Goal: Obtain resource: Obtain resource

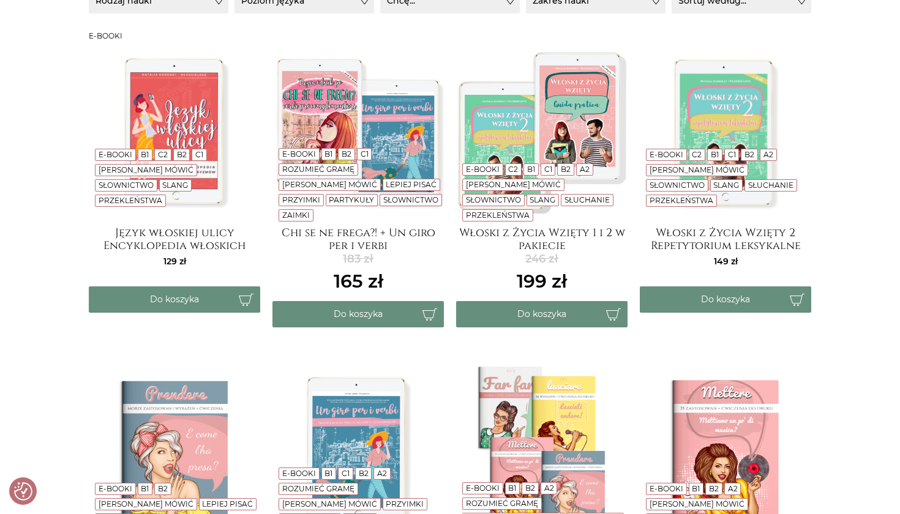
scroll to position [236, 0]
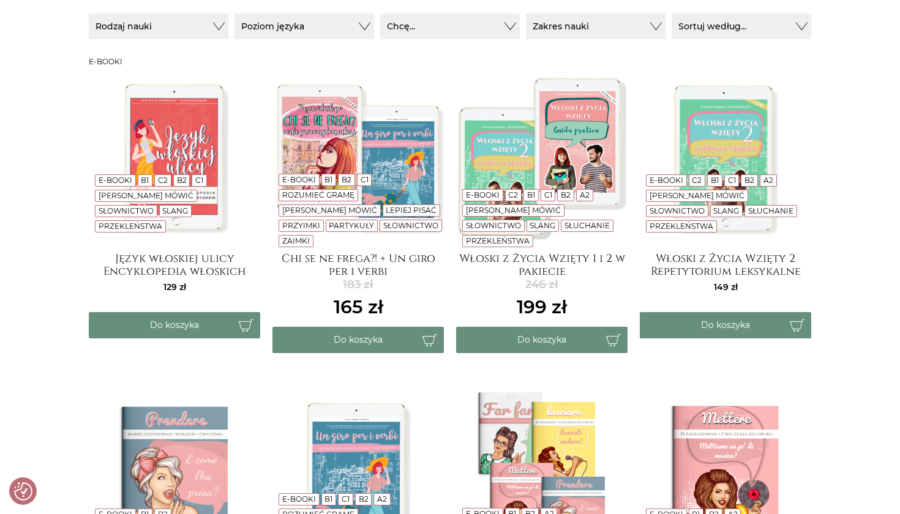
click at [228, 37] on button "Poziom języka" at bounding box center [159, 26] width 140 height 26
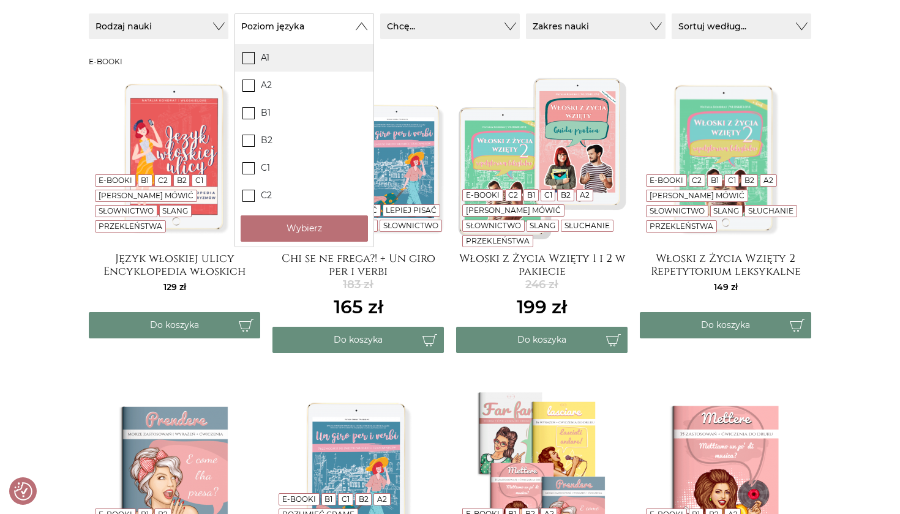
click at [266, 60] on label "A1" at bounding box center [304, 58] width 138 height 28
click at [0, 0] on input "A1" at bounding box center [0, 0] width 0 height 0
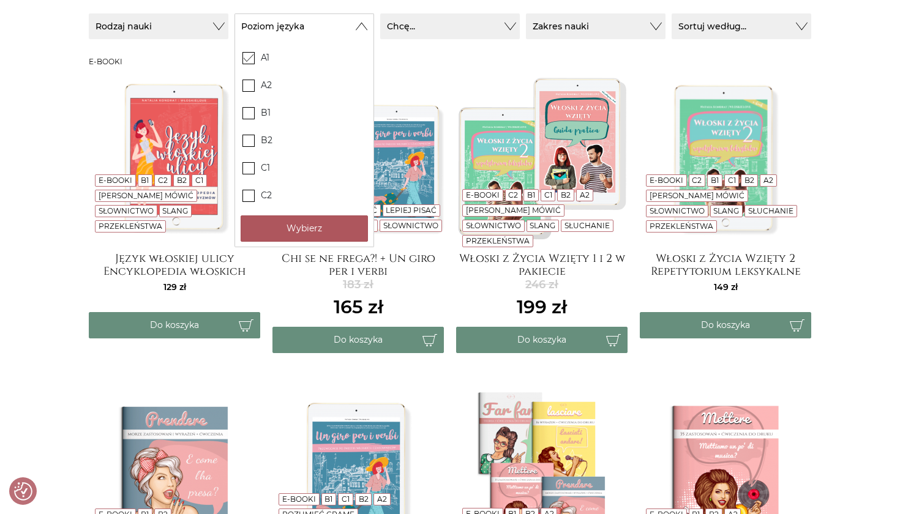
click at [275, 222] on button "Wybierz" at bounding box center [304, 228] width 127 height 26
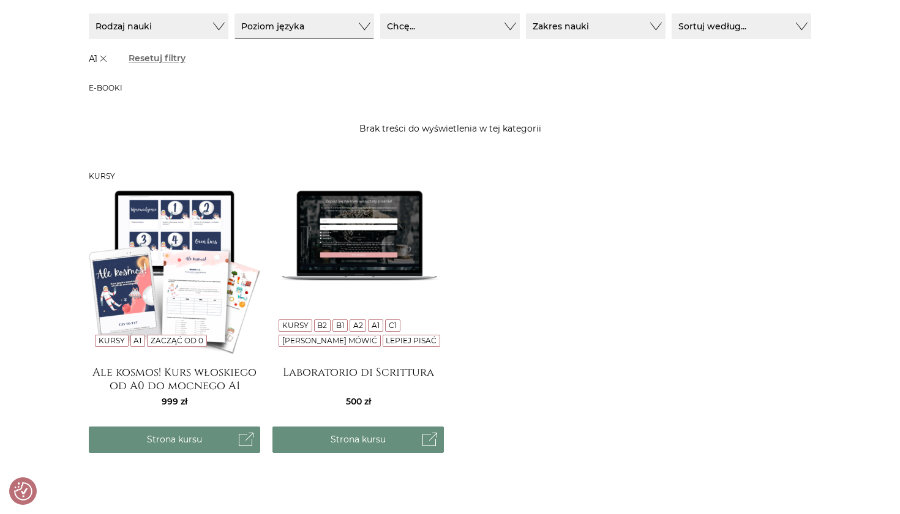
click at [285, 20] on button "Poziom języka" at bounding box center [304, 26] width 140 height 26
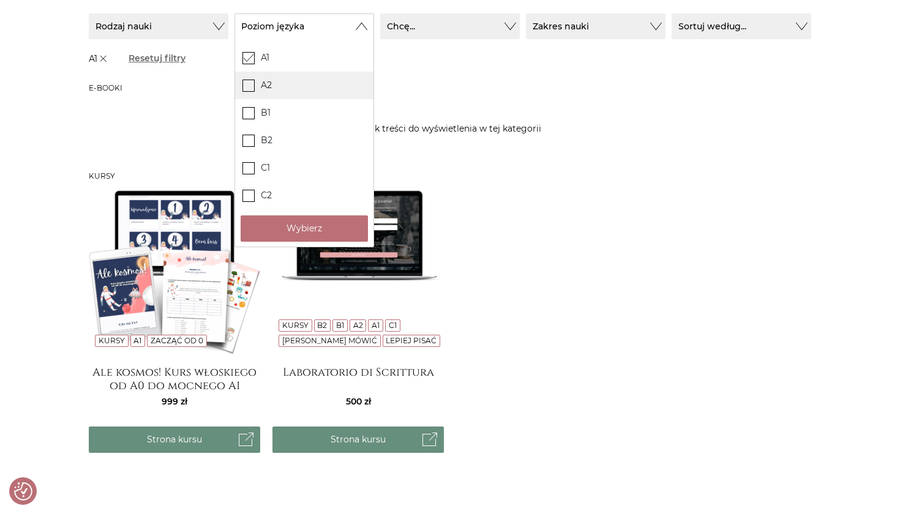
click at [252, 83] on icon at bounding box center [249, 85] width 10 height 10
click at [0, 0] on input "A2" at bounding box center [0, 0] width 0 height 0
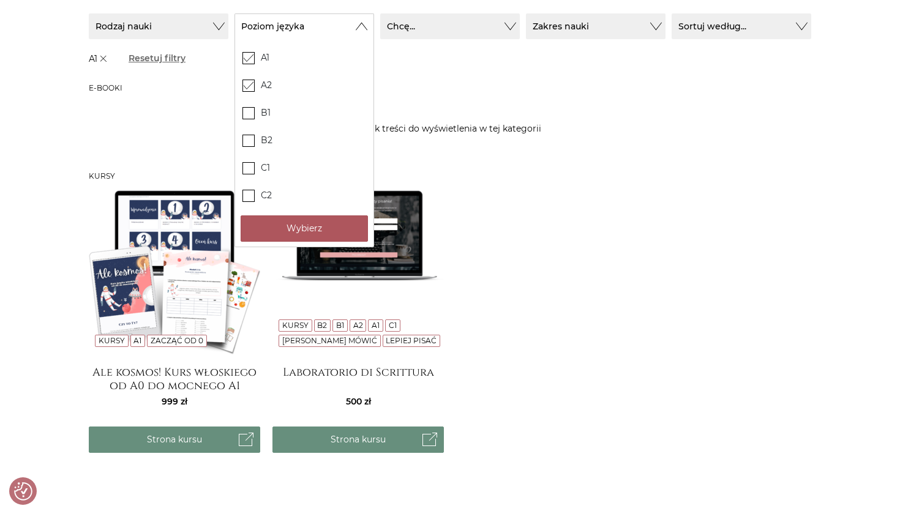
click at [291, 225] on button "Wybierz" at bounding box center [304, 228] width 127 height 26
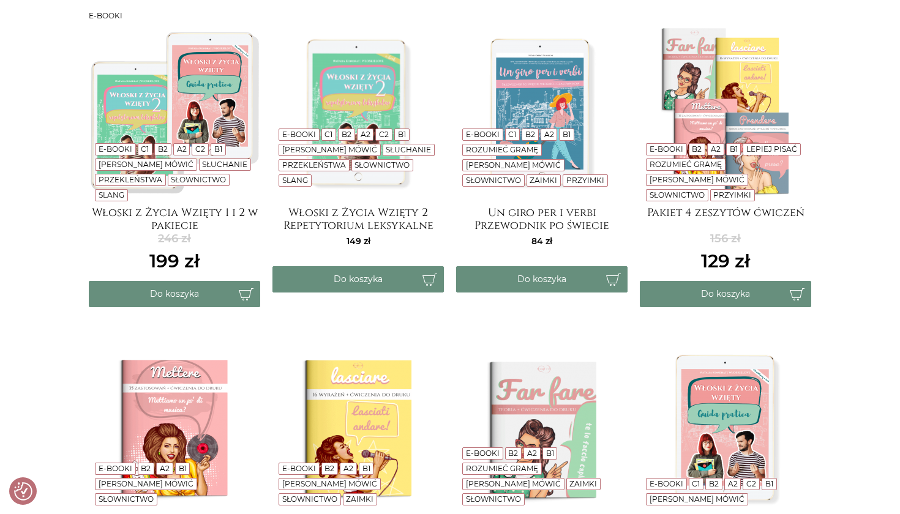
scroll to position [307, 0]
click at [194, 224] on h4 "Włoski z Życia Wzięty 1 i 2 w pakiecie" at bounding box center [174, 219] width 171 height 24
click at [727, 405] on img at bounding box center [725, 430] width 171 height 171
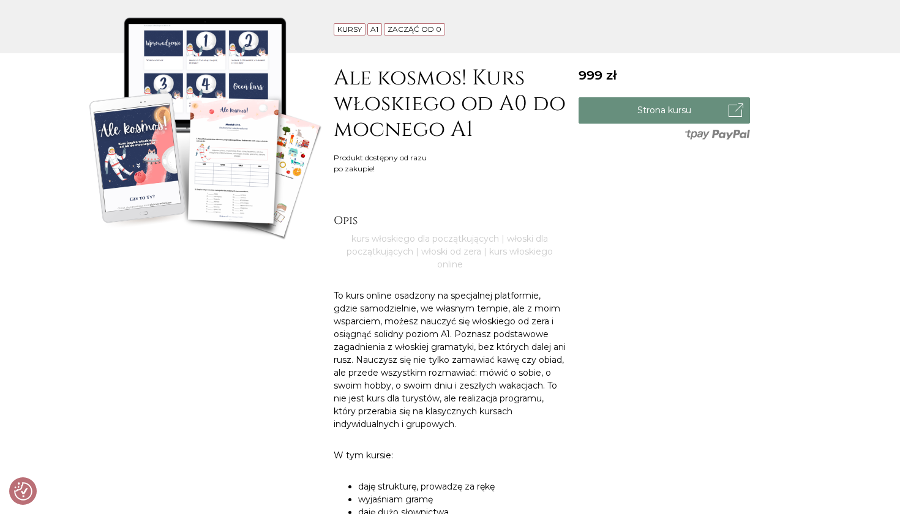
scroll to position [96, 0]
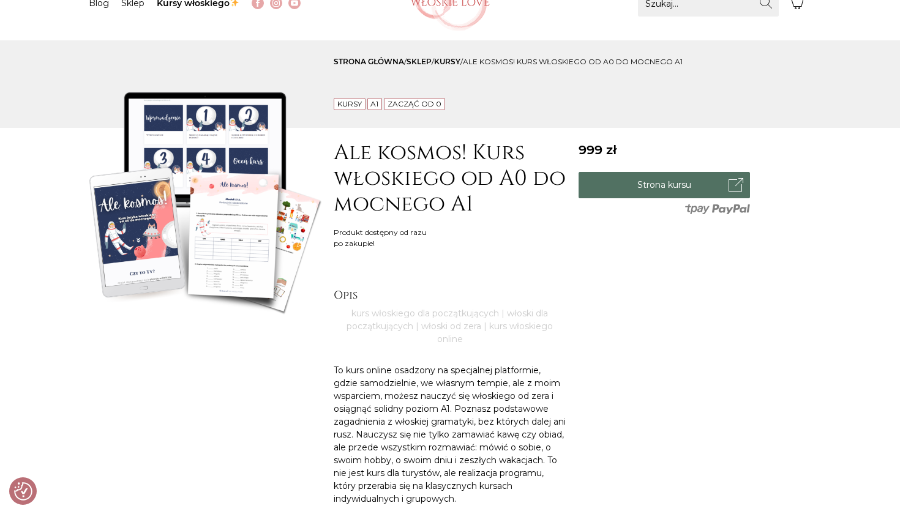
click at [610, 178] on link "Strona kursu" at bounding box center [664, 185] width 171 height 26
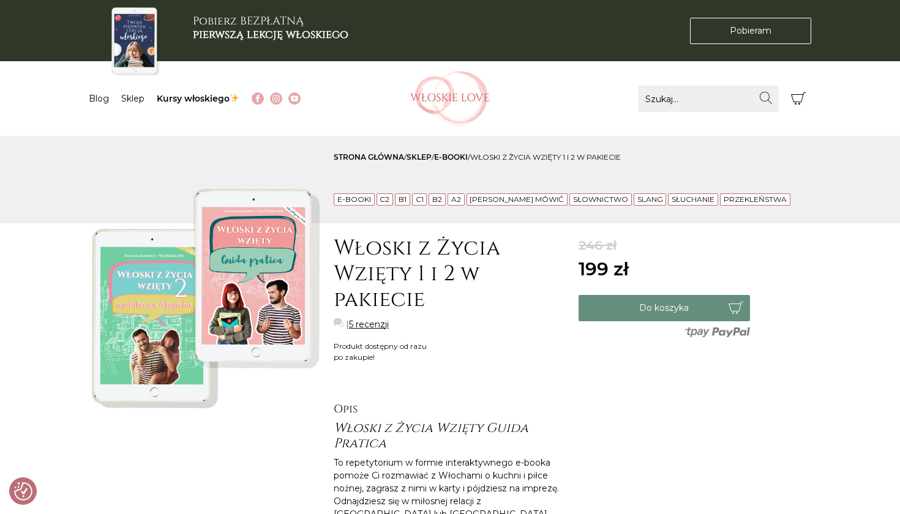
click at [201, 287] on img at bounding box center [205, 297] width 233 height 233
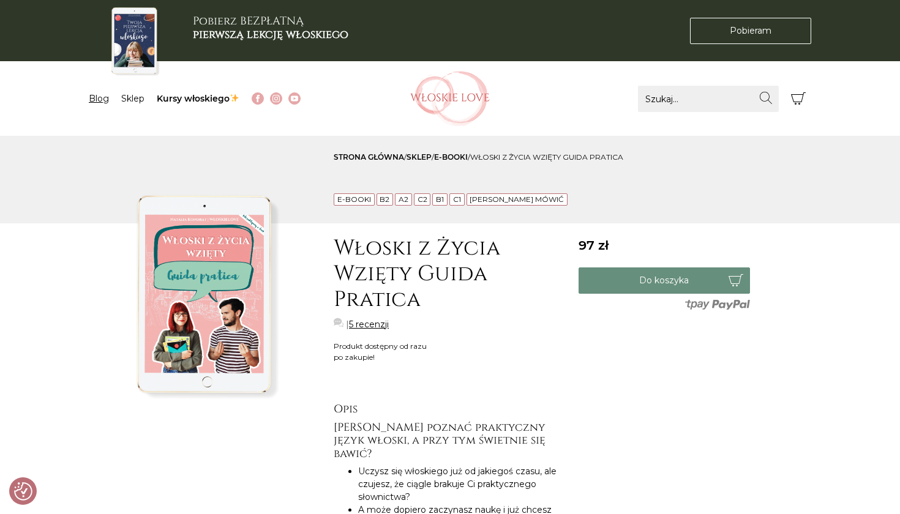
click at [96, 98] on link "Blog" at bounding box center [99, 98] width 20 height 11
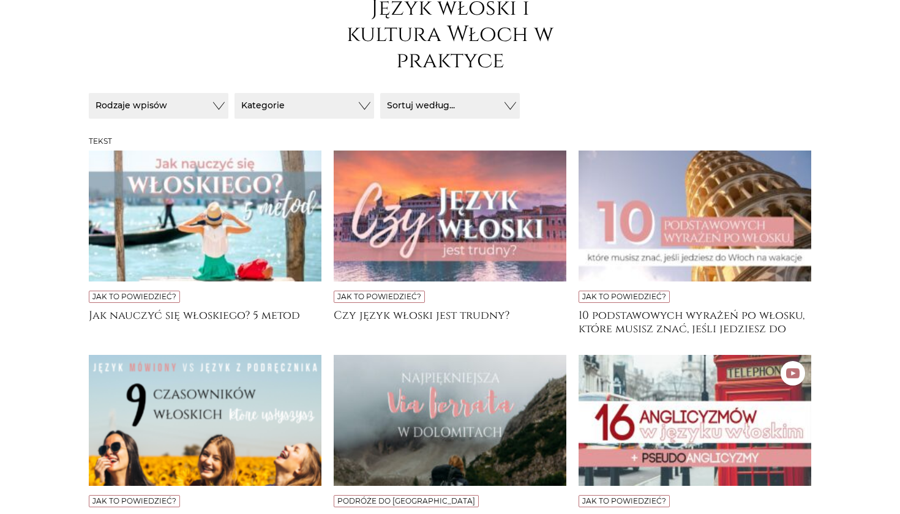
scroll to position [183, 0]
checkbox input "true"
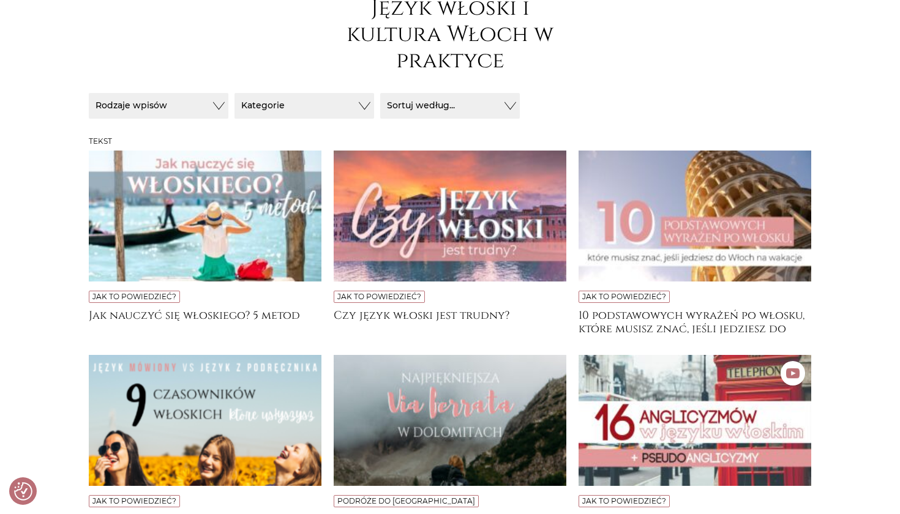
checkbox input "true"
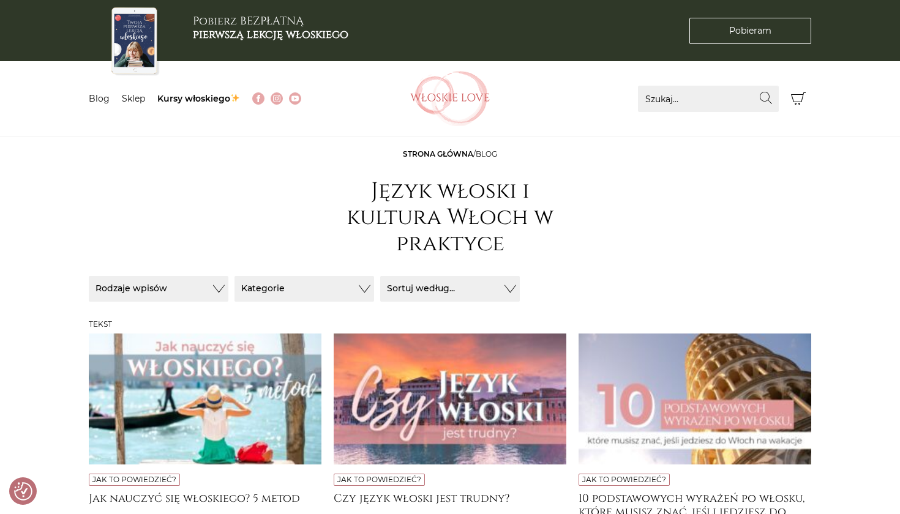
scroll to position [0, 0]
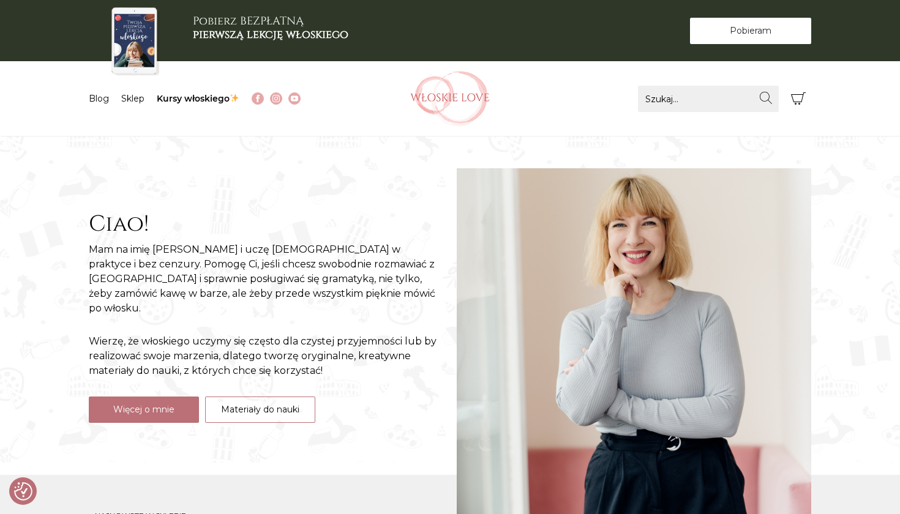
click at [727, 39] on link "Pobieram Pobieram" at bounding box center [750, 31] width 121 height 26
